Goal: Entertainment & Leisure: Consume media (video, audio)

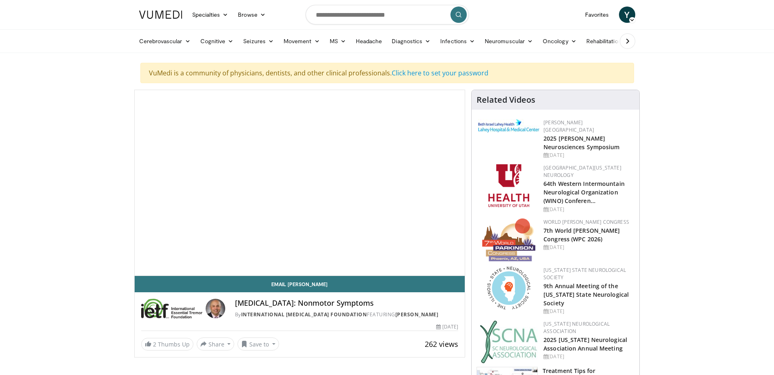
click at [298, 235] on div "10 seconds Tap to unmute" at bounding box center [300, 183] width 331 height 186
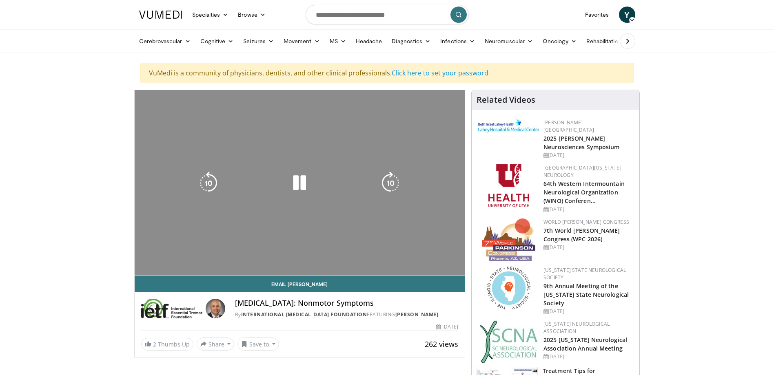
click at [375, 195] on div "10 seconds Tap to unmute" at bounding box center [300, 183] width 331 height 186
click at [391, 182] on icon "Video Player" at bounding box center [390, 183] width 23 height 23
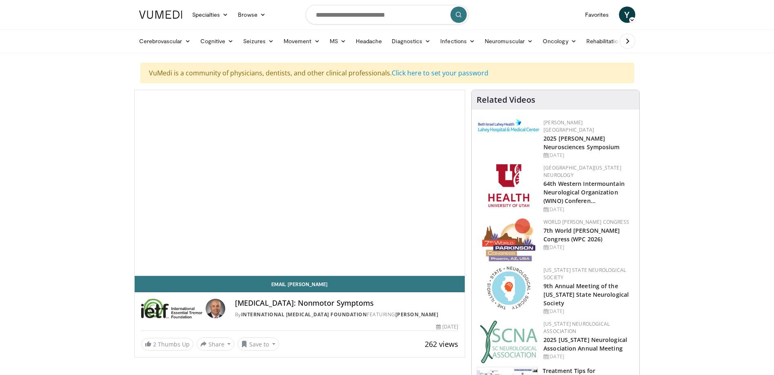
click at [300, 183] on span "Video Player" at bounding box center [300, 183] width 0 height 0
